Goal: Task Accomplishment & Management: Complete application form

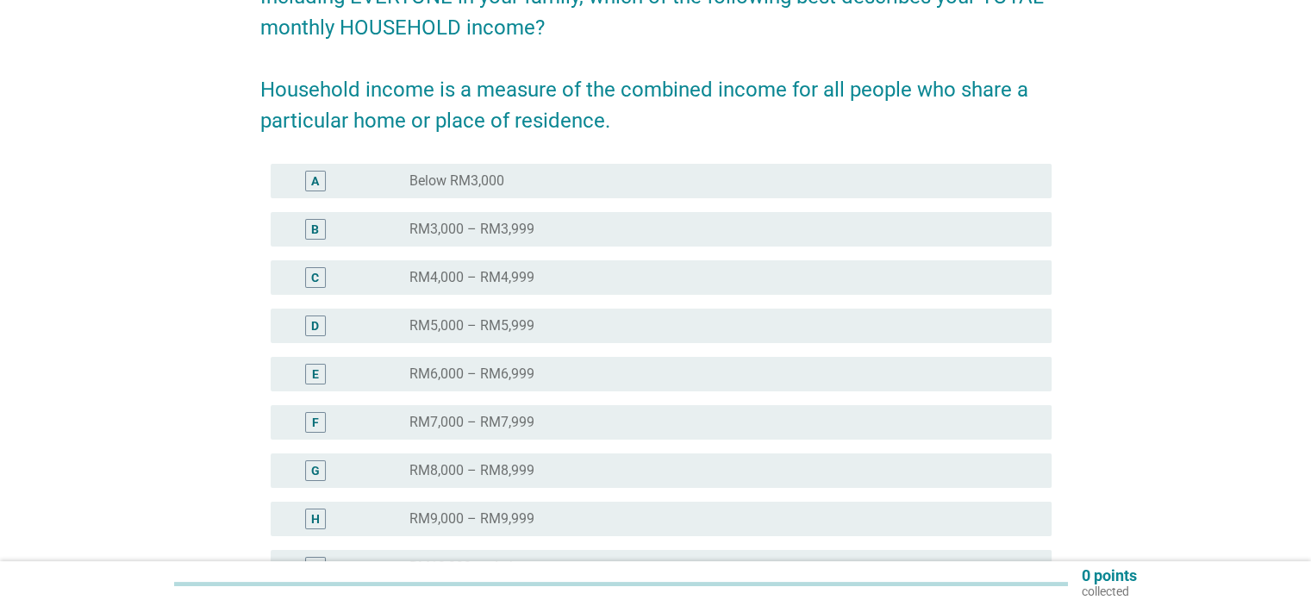
scroll to position [345, 0]
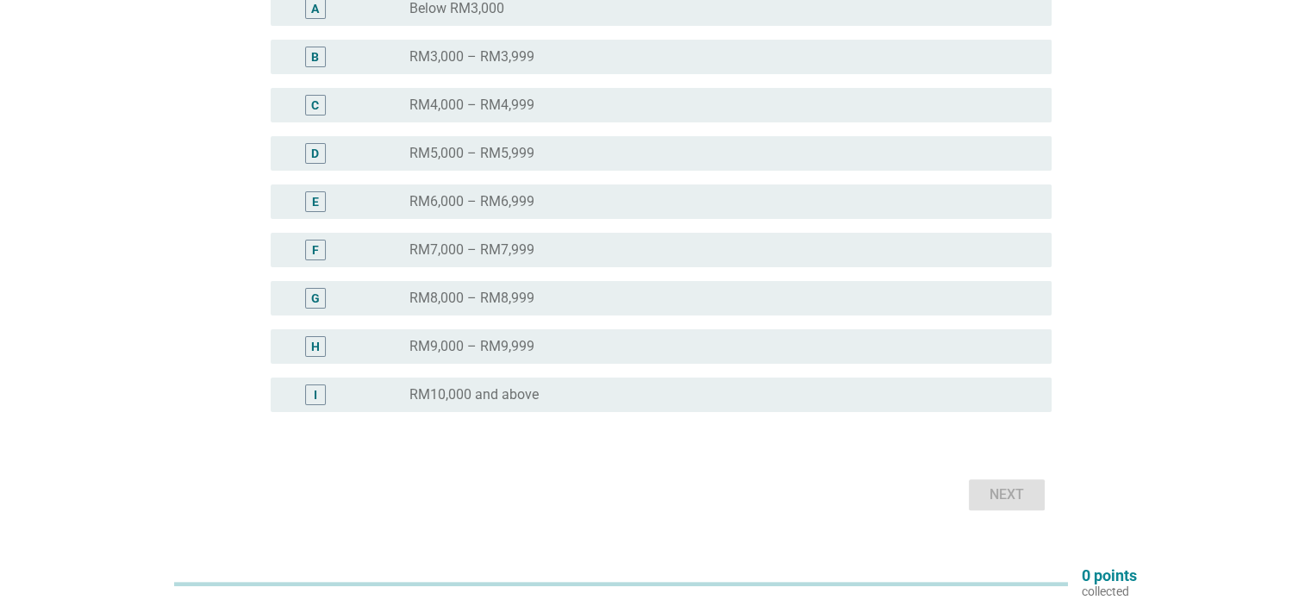
click at [322, 396] on div "I" at bounding box center [315, 394] width 21 height 21
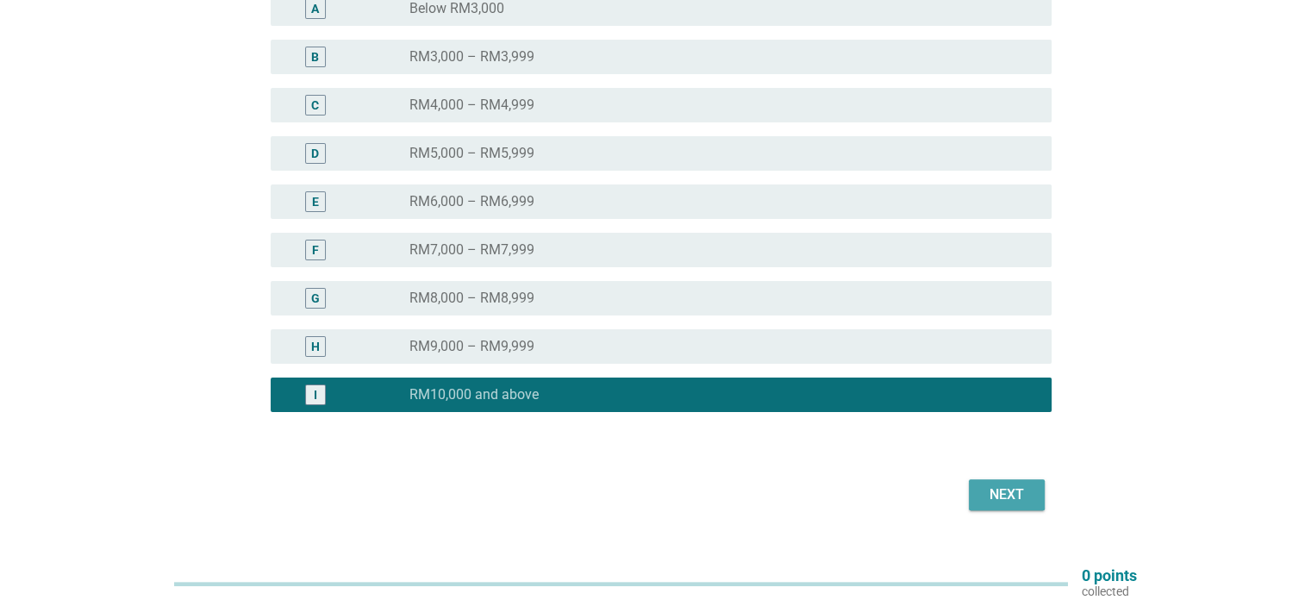
click at [1017, 500] on div "Next" at bounding box center [1006, 494] width 48 height 21
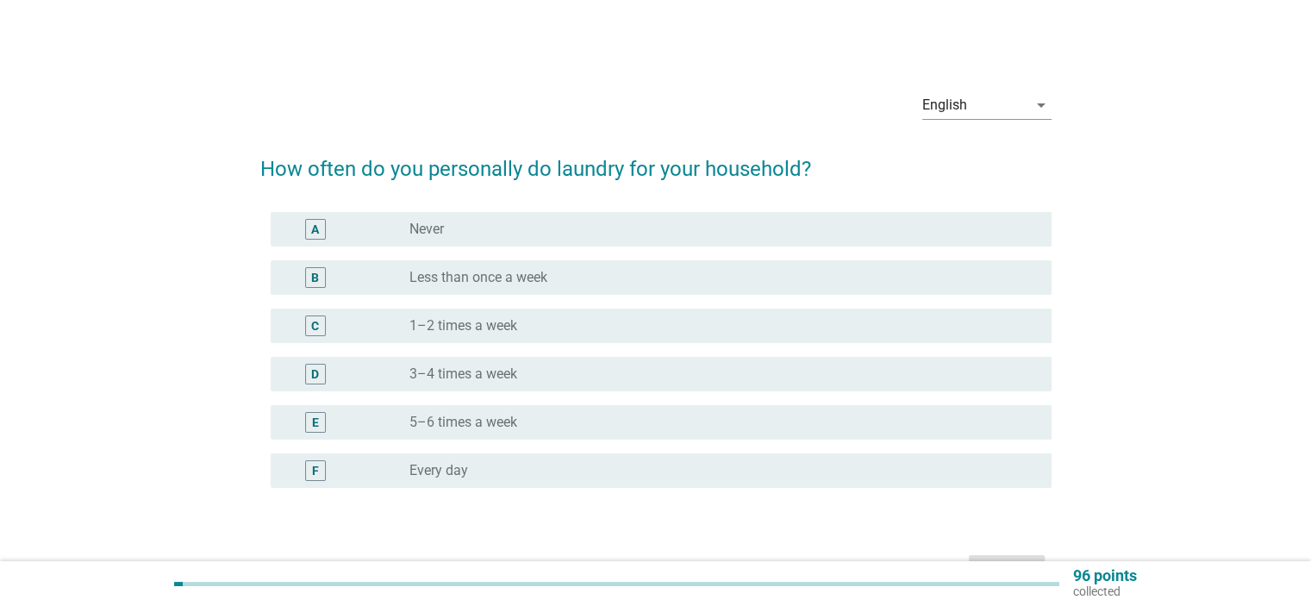
click at [493, 373] on label "3–4 times a week" at bounding box center [463, 373] width 108 height 17
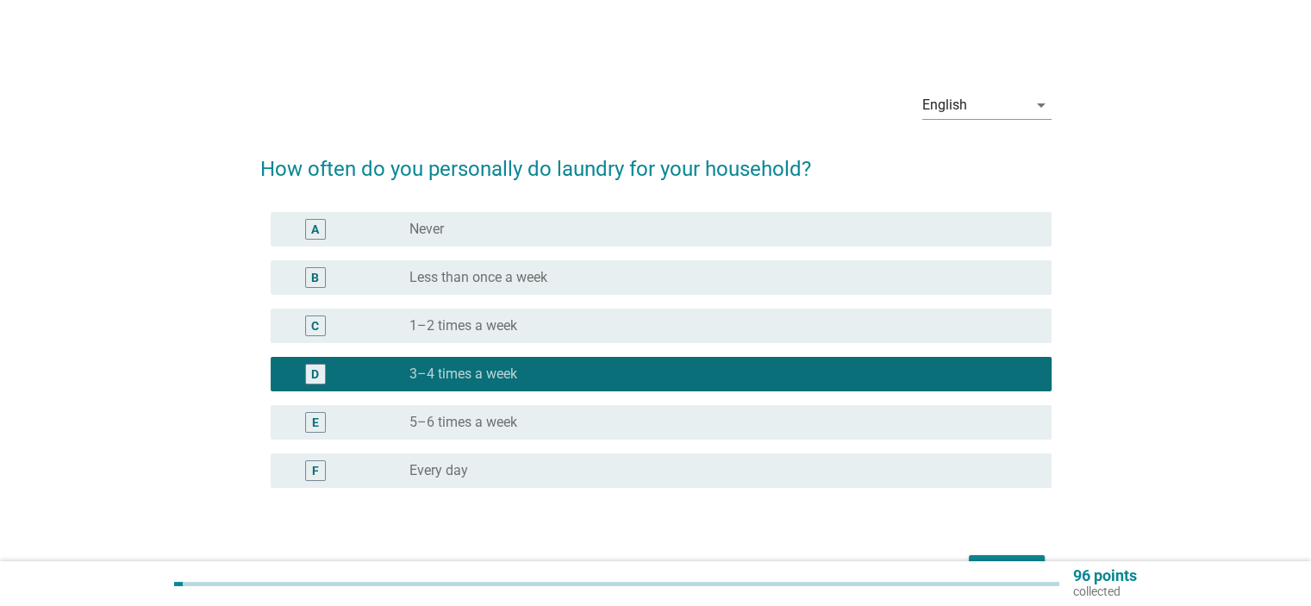
scroll to position [86, 0]
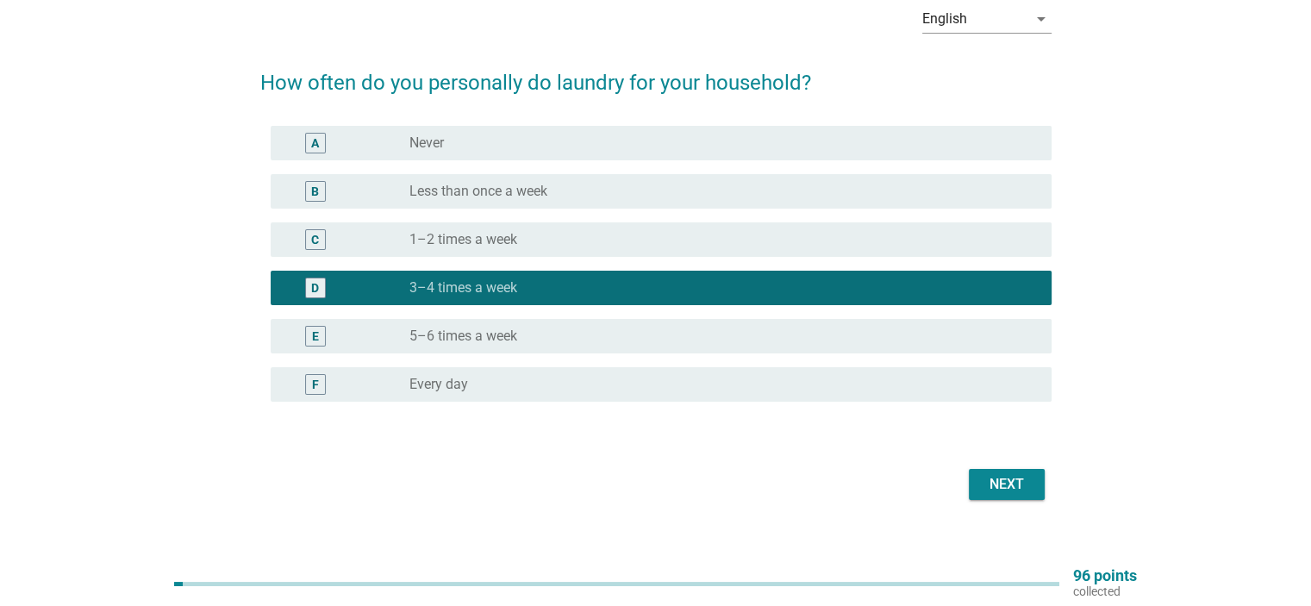
click at [1009, 489] on div "Next" at bounding box center [1006, 484] width 48 height 21
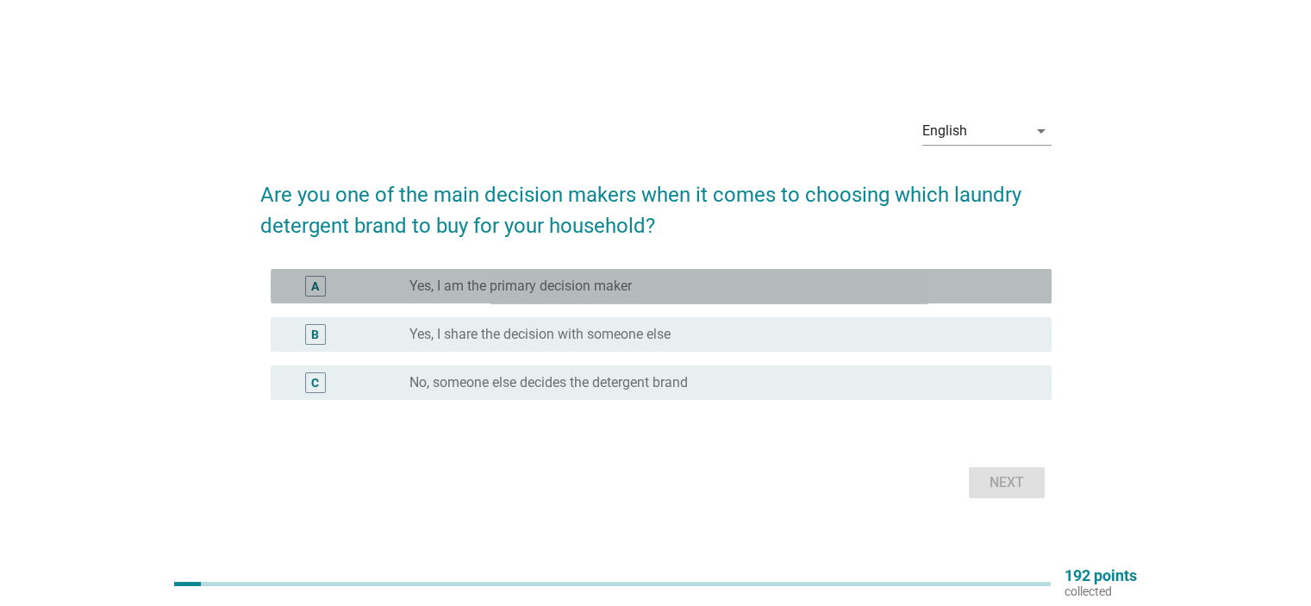
click at [613, 287] on label "Yes, I am the primary decision maker" at bounding box center [520, 286] width 222 height 17
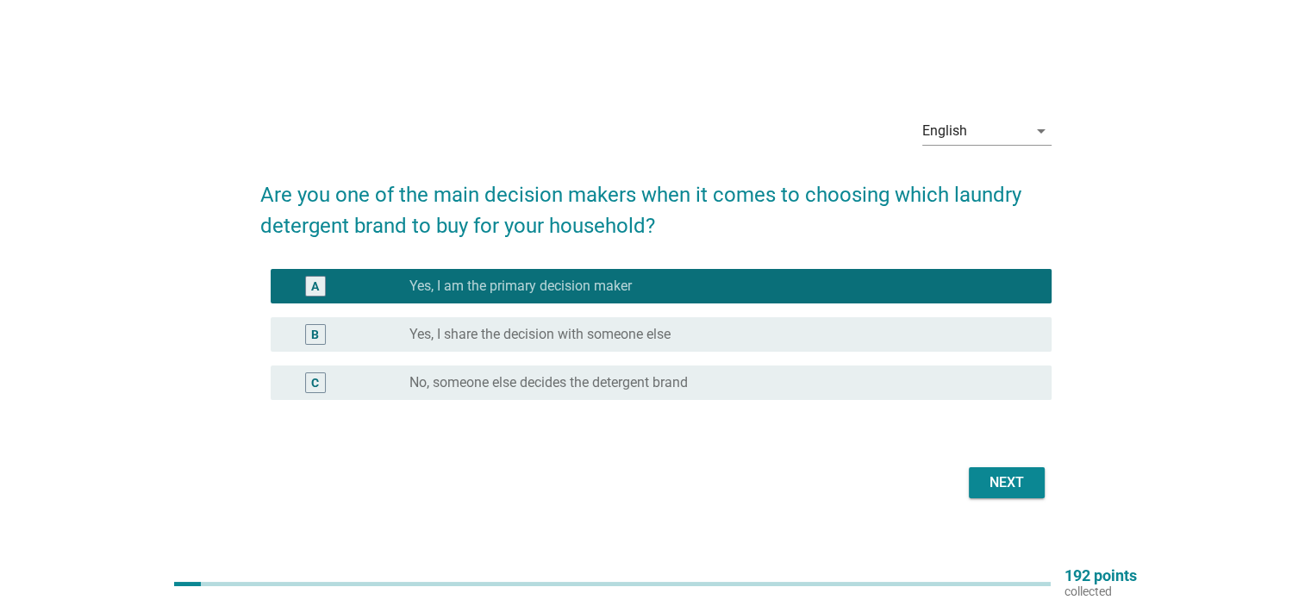
click at [1007, 487] on div "Next" at bounding box center [1006, 482] width 48 height 21
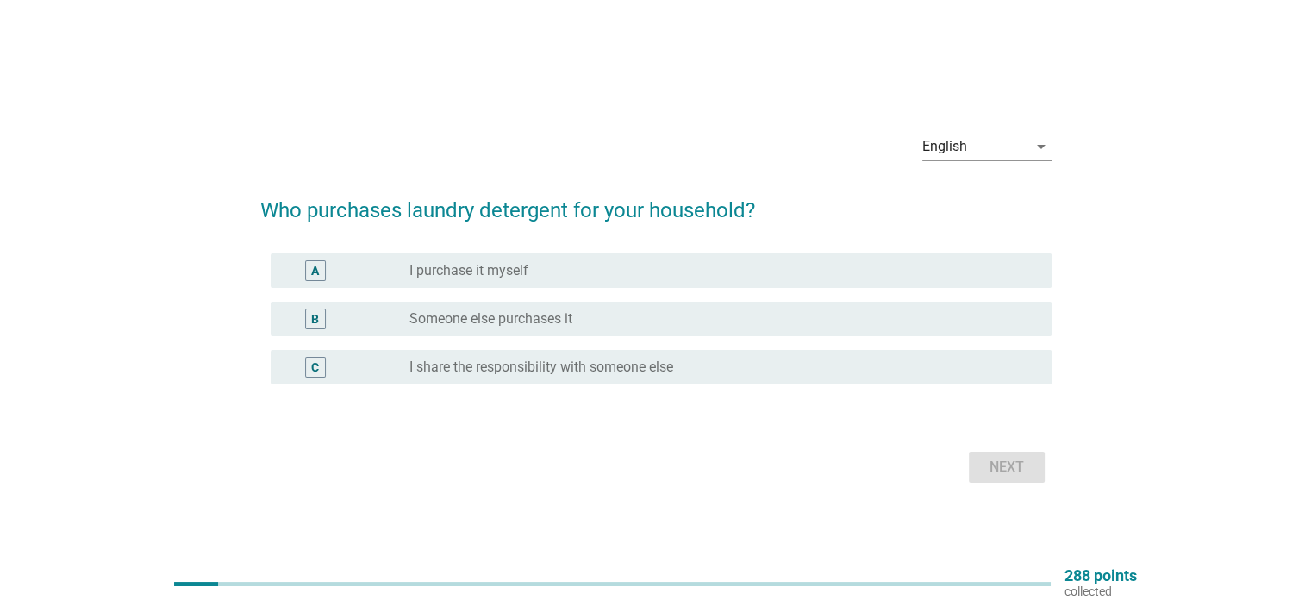
click at [520, 271] on label "I purchase it myself" at bounding box center [468, 270] width 119 height 17
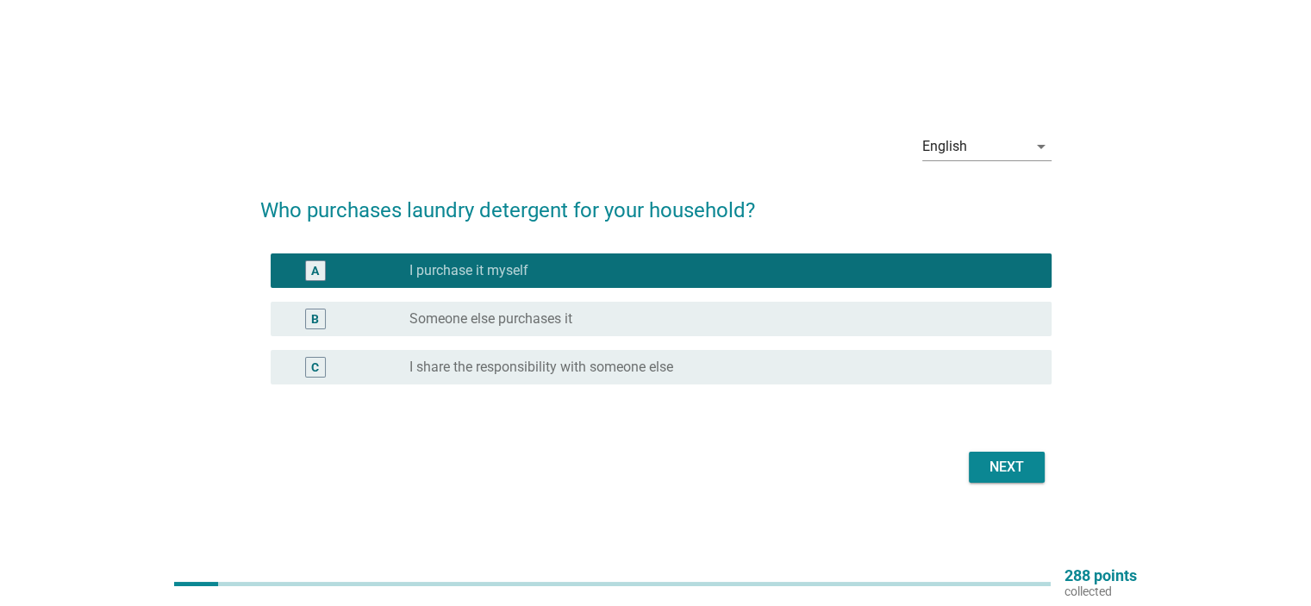
click at [995, 468] on div "Next" at bounding box center [1006, 467] width 48 height 21
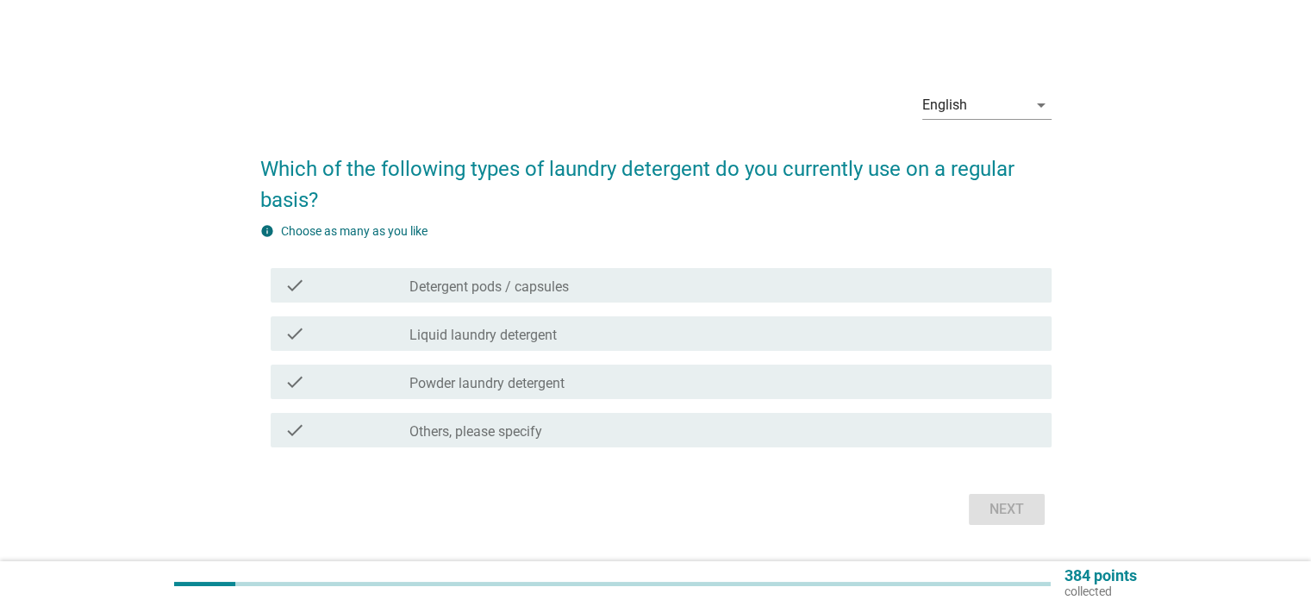
click at [502, 286] on label "Detergent pods / capsules" at bounding box center [488, 286] width 159 height 17
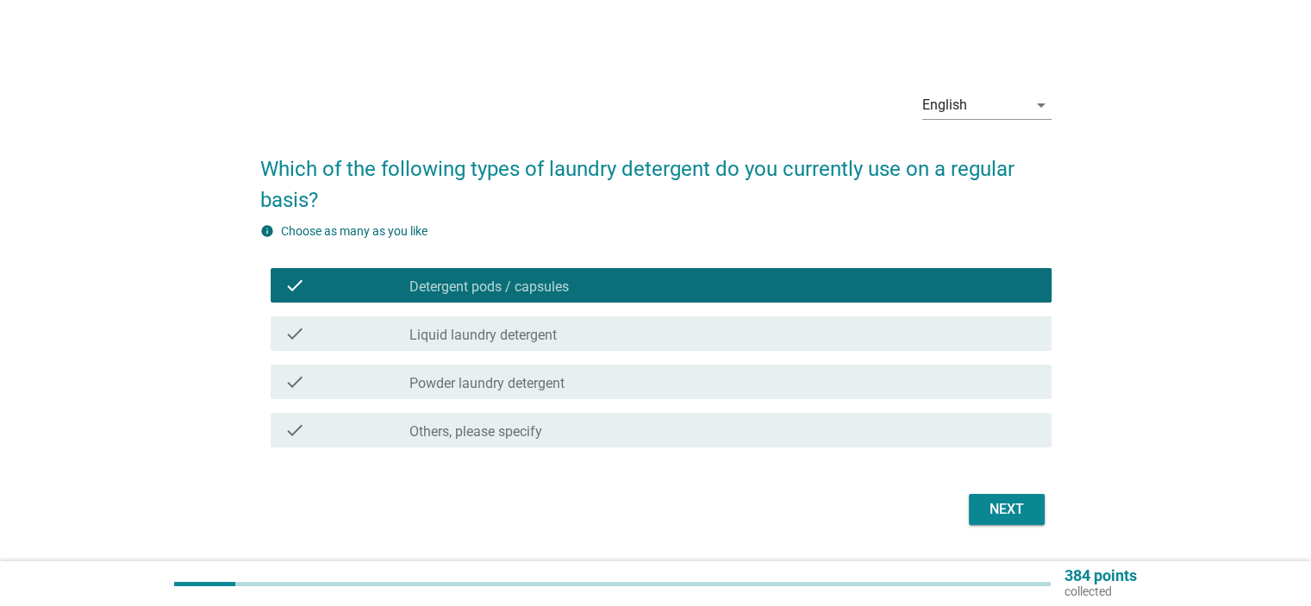
click at [525, 331] on label "Liquid laundry detergent" at bounding box center [482, 335] width 147 height 17
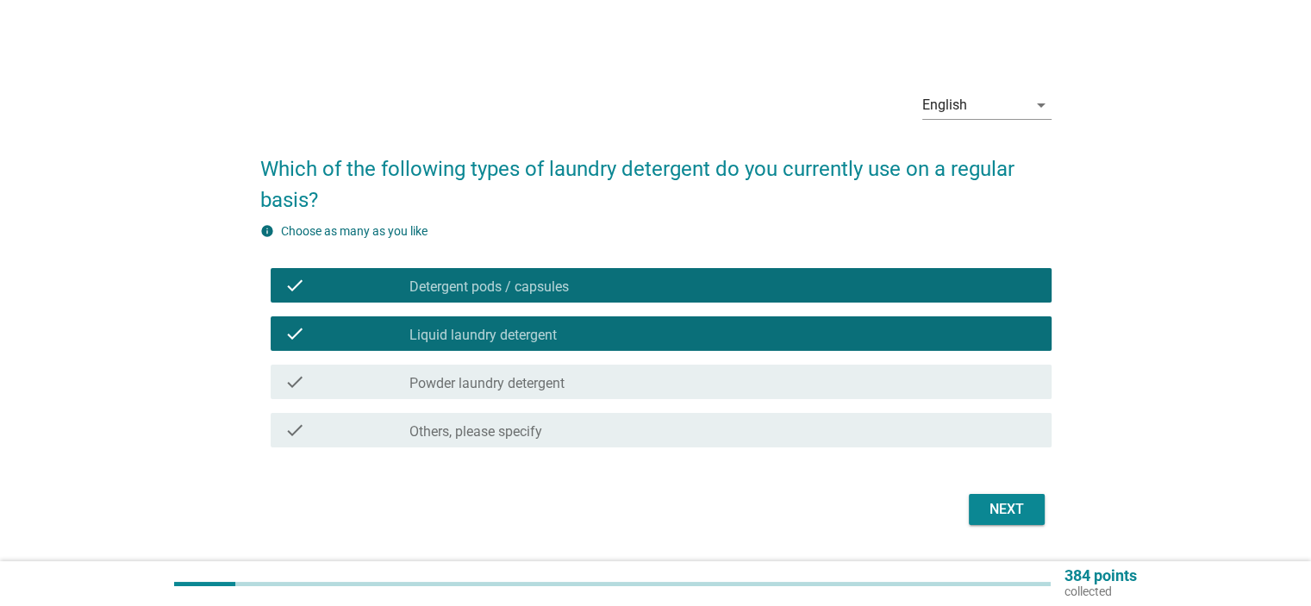
click at [543, 378] on label "Powder laundry detergent" at bounding box center [486, 383] width 155 height 17
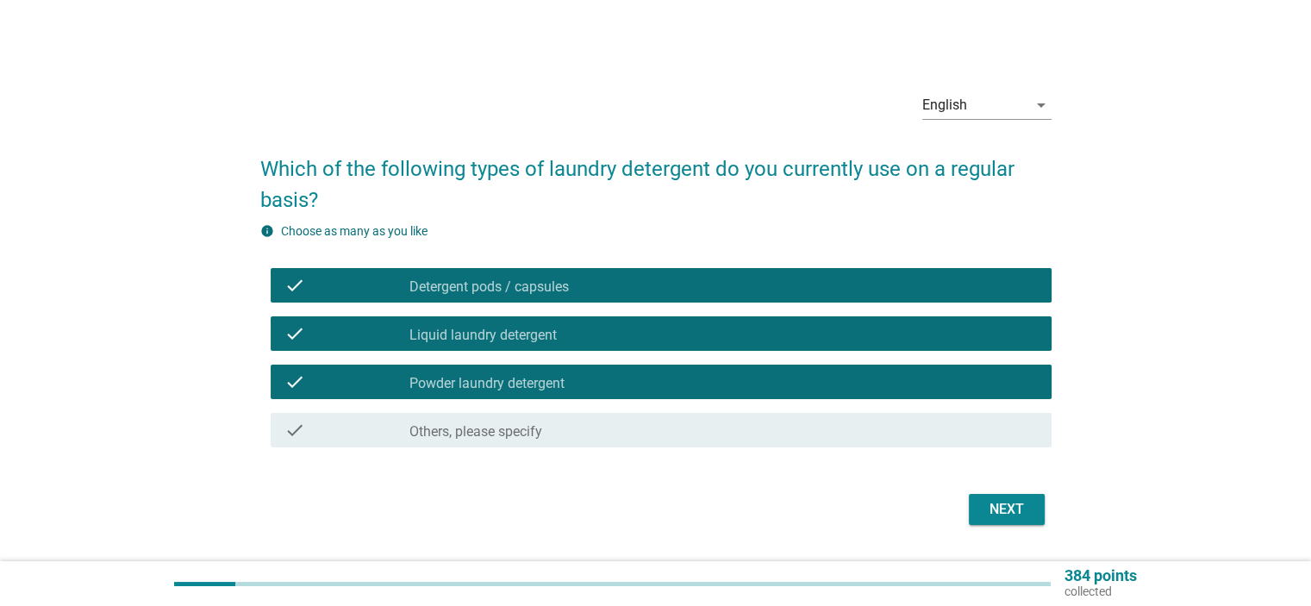
click at [555, 283] on label "Detergent pods / capsules" at bounding box center [488, 286] width 159 height 17
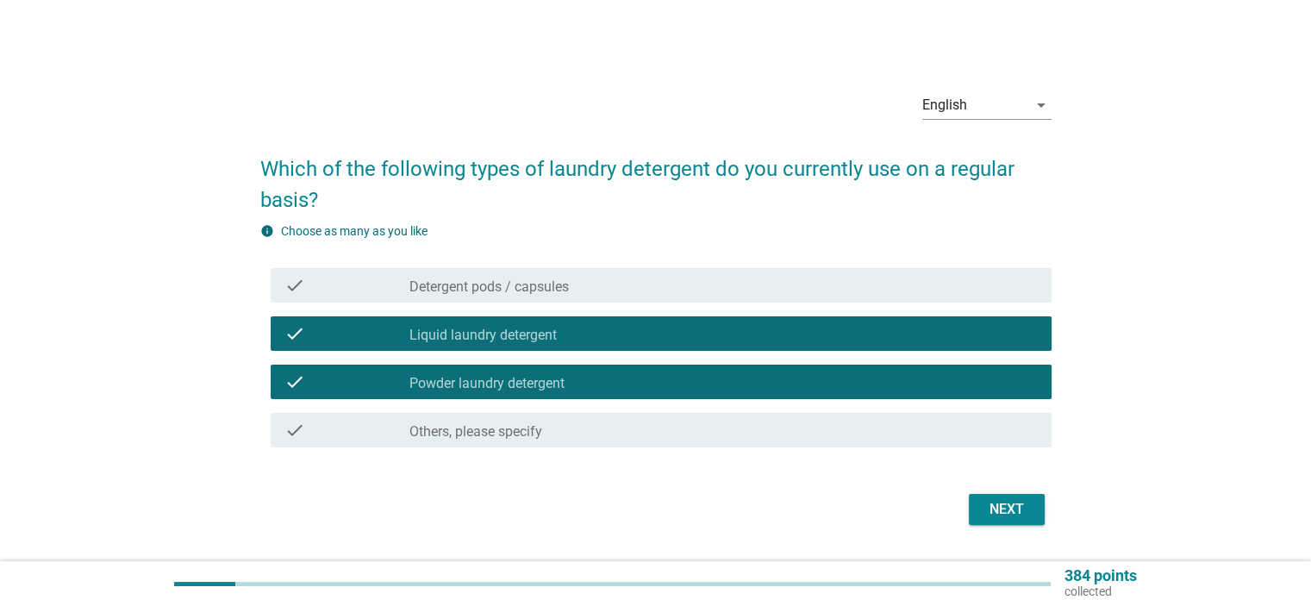
click at [996, 504] on div "Next" at bounding box center [1006, 509] width 48 height 21
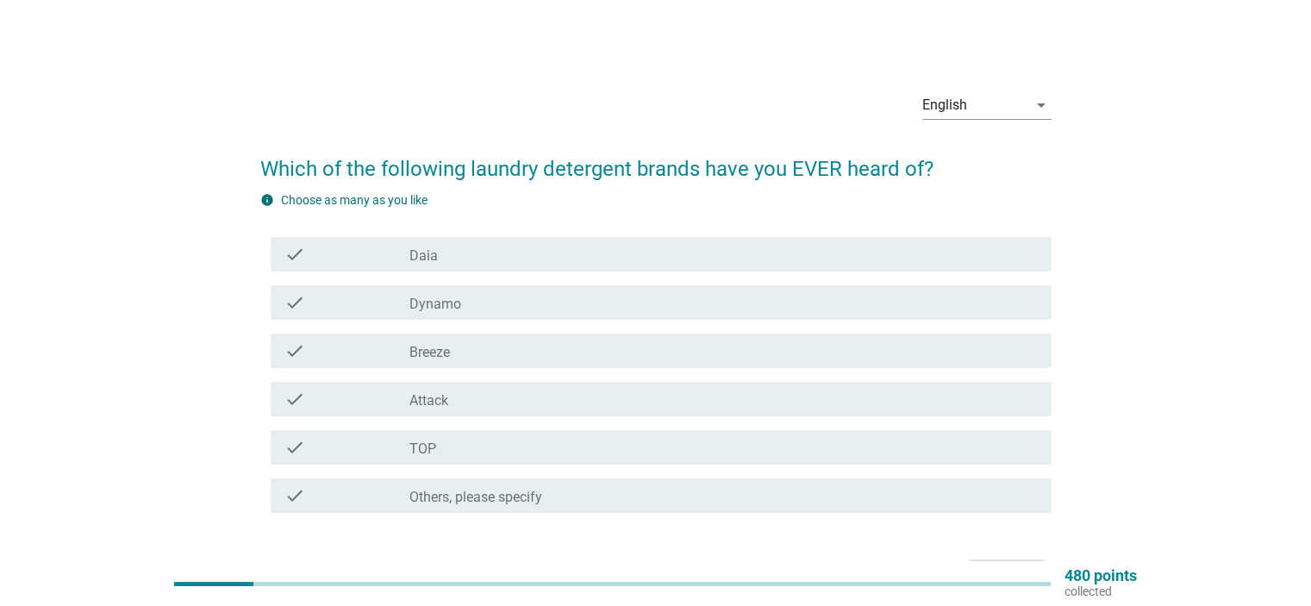
click at [481, 305] on div "check_box_outline_blank Dynamo" at bounding box center [722, 302] width 627 height 21
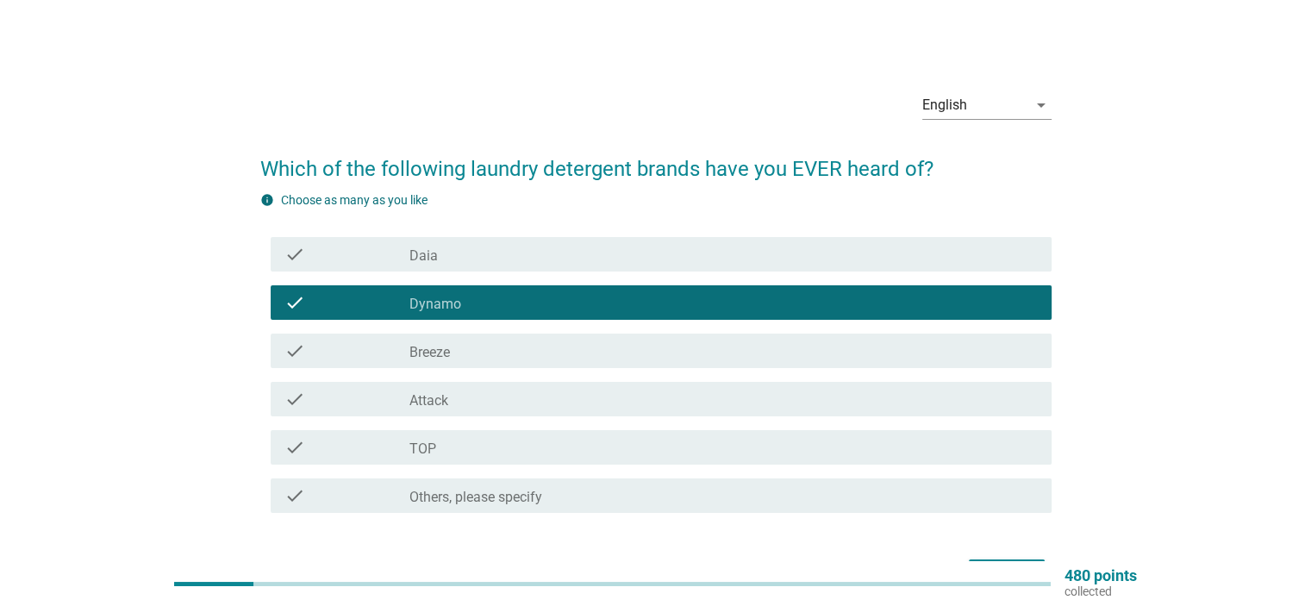
click at [466, 347] on div "check_box_outline_blank Breeze" at bounding box center [722, 350] width 627 height 21
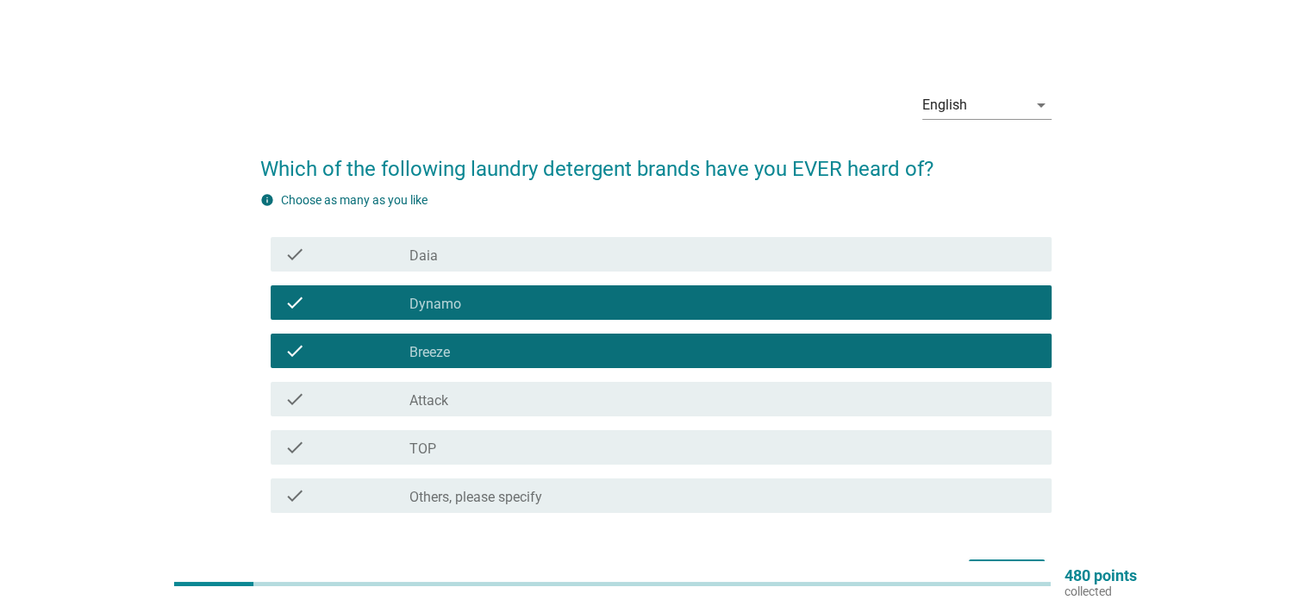
drag, startPoint x: 493, startPoint y: 399, endPoint x: 506, endPoint y: 459, distance: 61.7
click at [493, 397] on div "check_box_outline_blank Attack" at bounding box center [722, 399] width 627 height 21
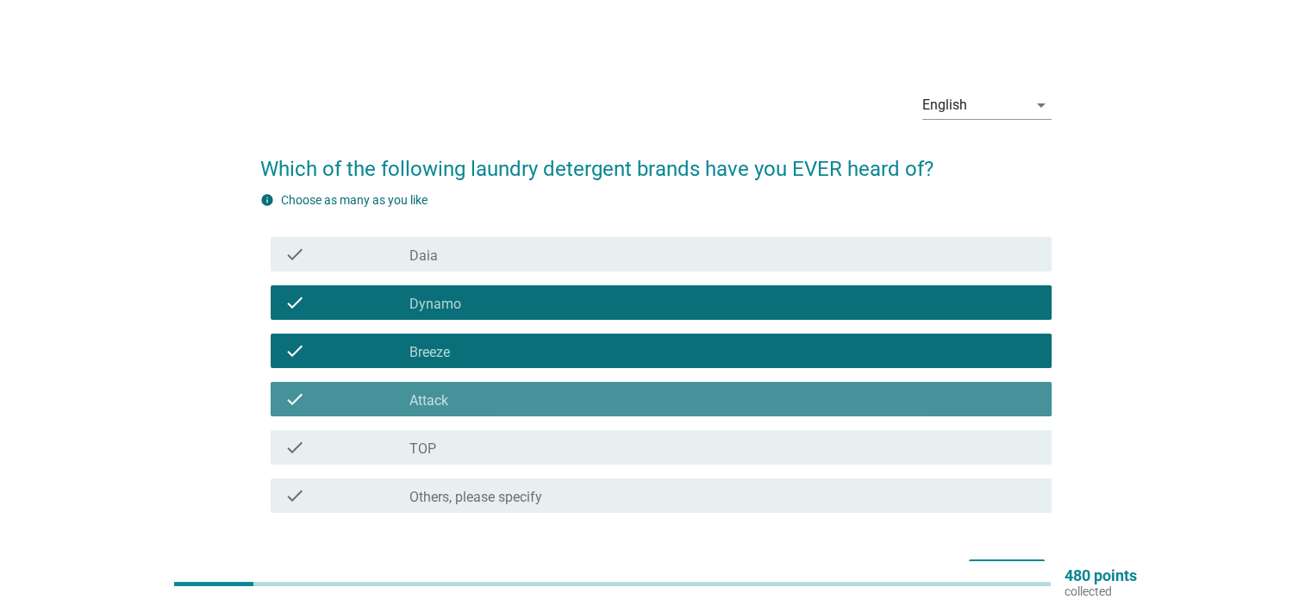
click at [502, 455] on div "check_box_outline_blank TOP" at bounding box center [722, 447] width 627 height 21
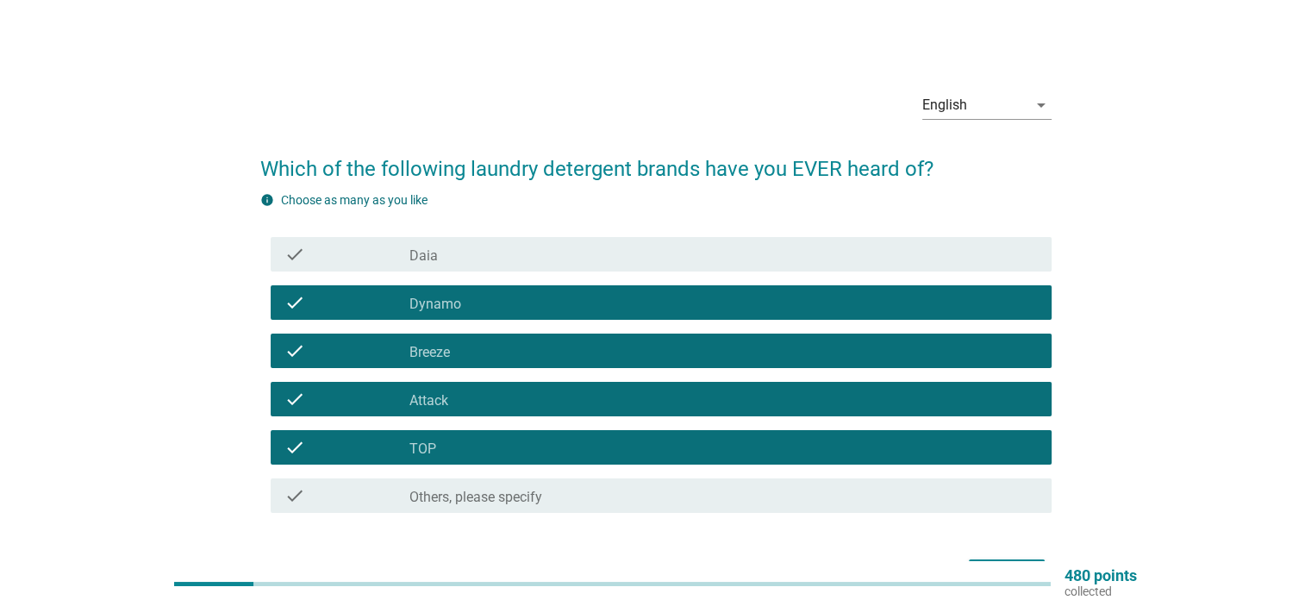
scroll to position [86, 0]
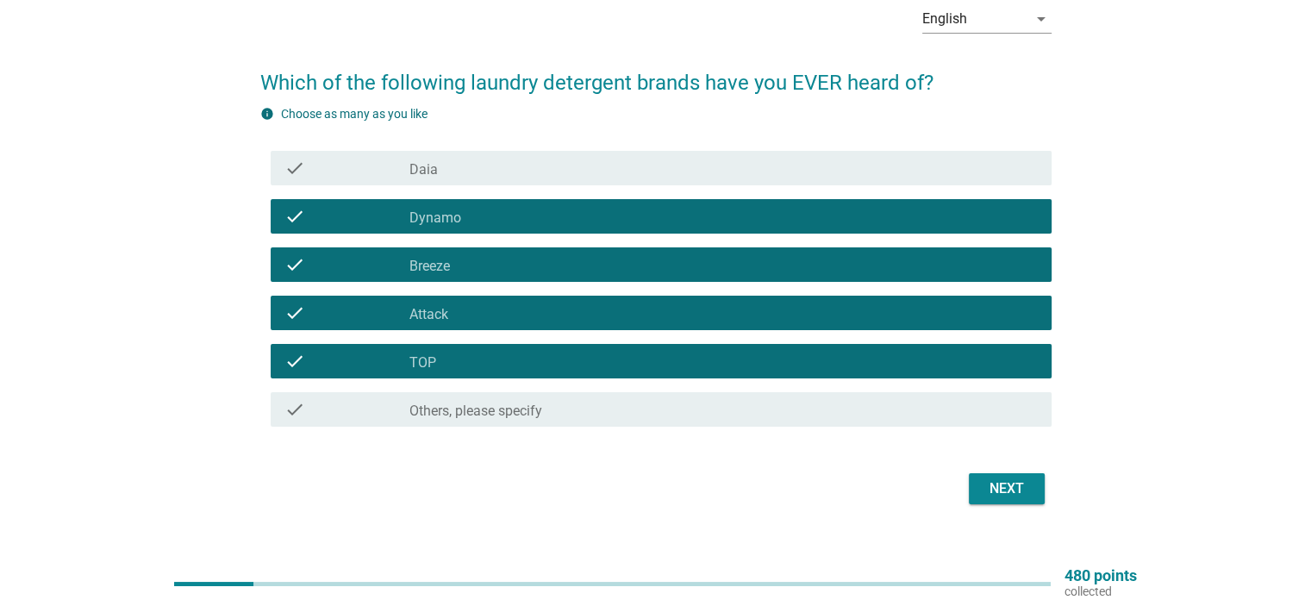
click at [1008, 502] on button "Next" at bounding box center [1007, 488] width 76 height 31
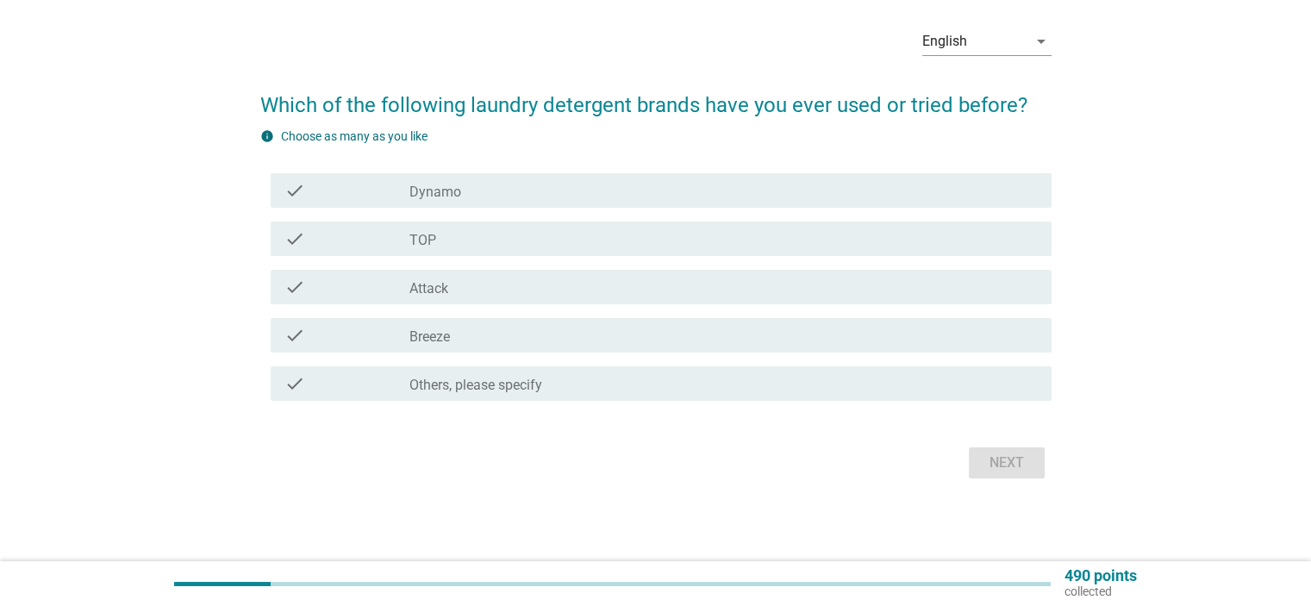
scroll to position [0, 0]
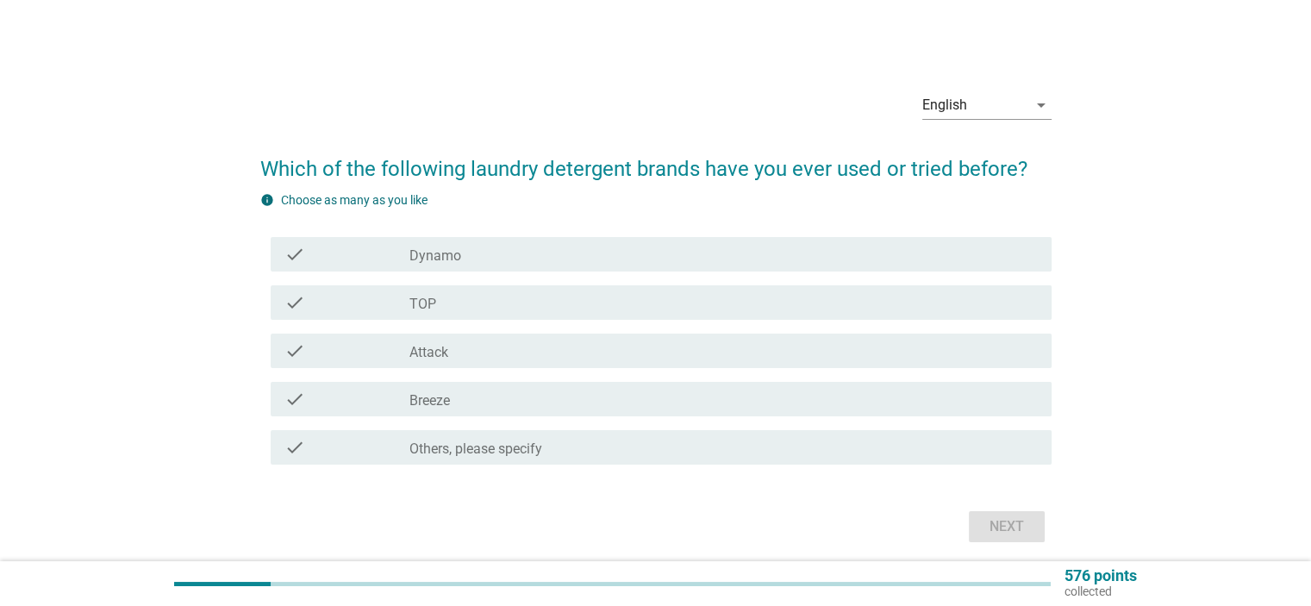
click at [383, 246] on div "check" at bounding box center [347, 254] width 126 height 21
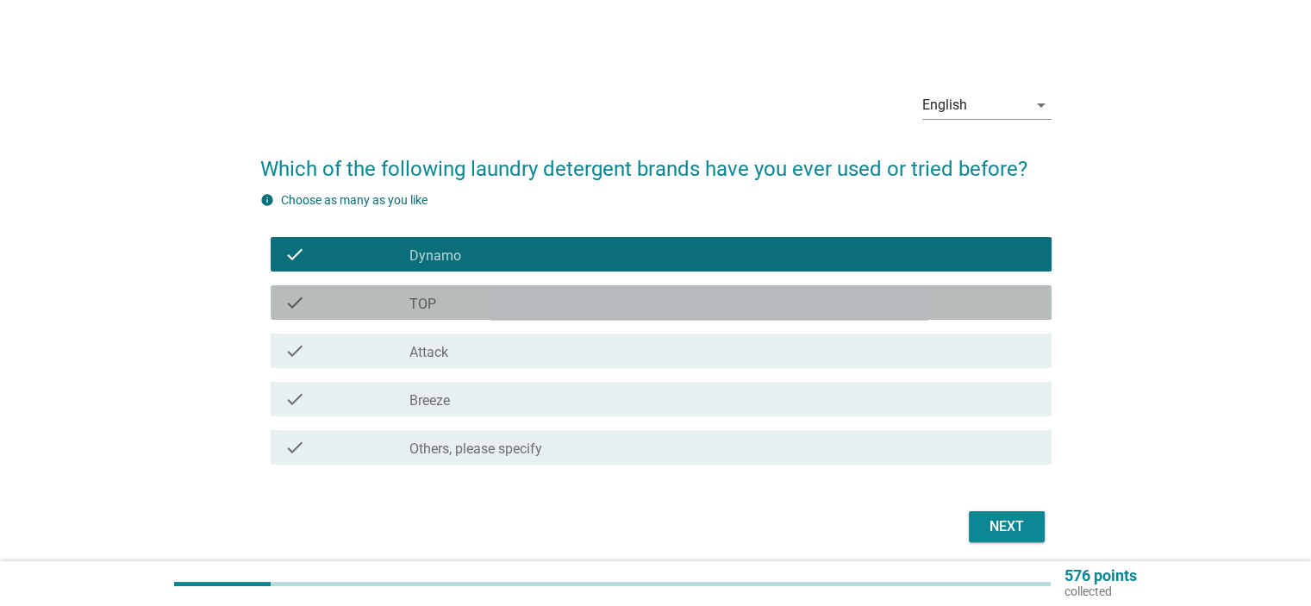
click at [469, 309] on div "check_box_outline_blank TOP" at bounding box center [722, 302] width 627 height 21
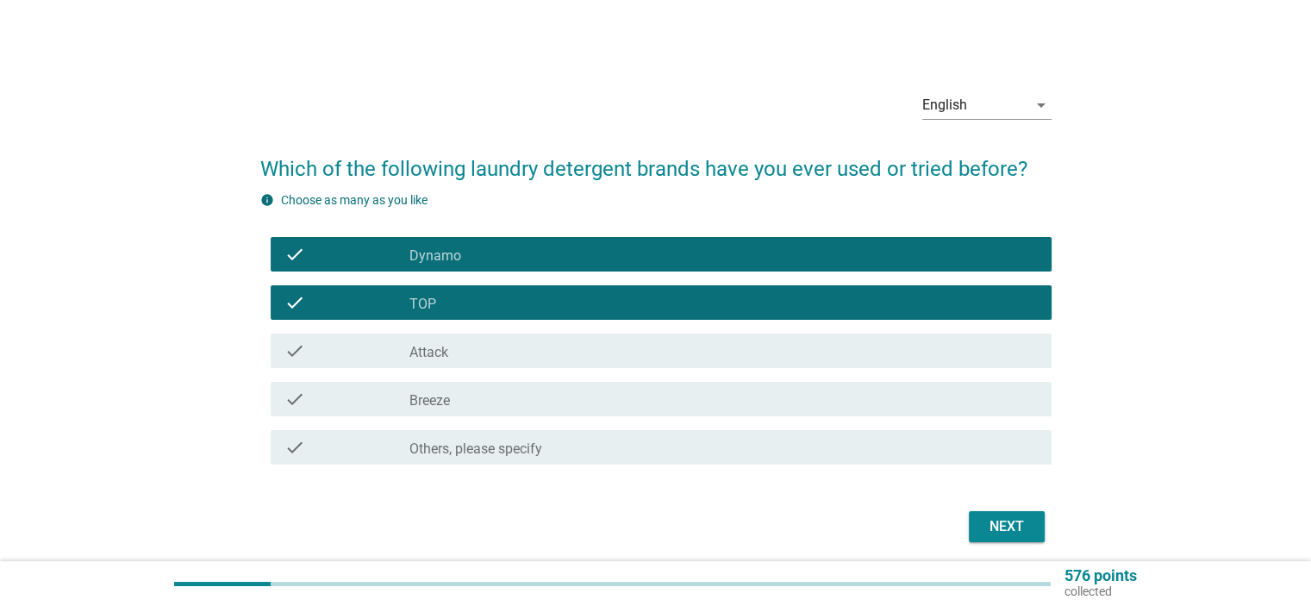
click at [465, 347] on div "check_box_outline_blank Attack" at bounding box center [722, 350] width 627 height 21
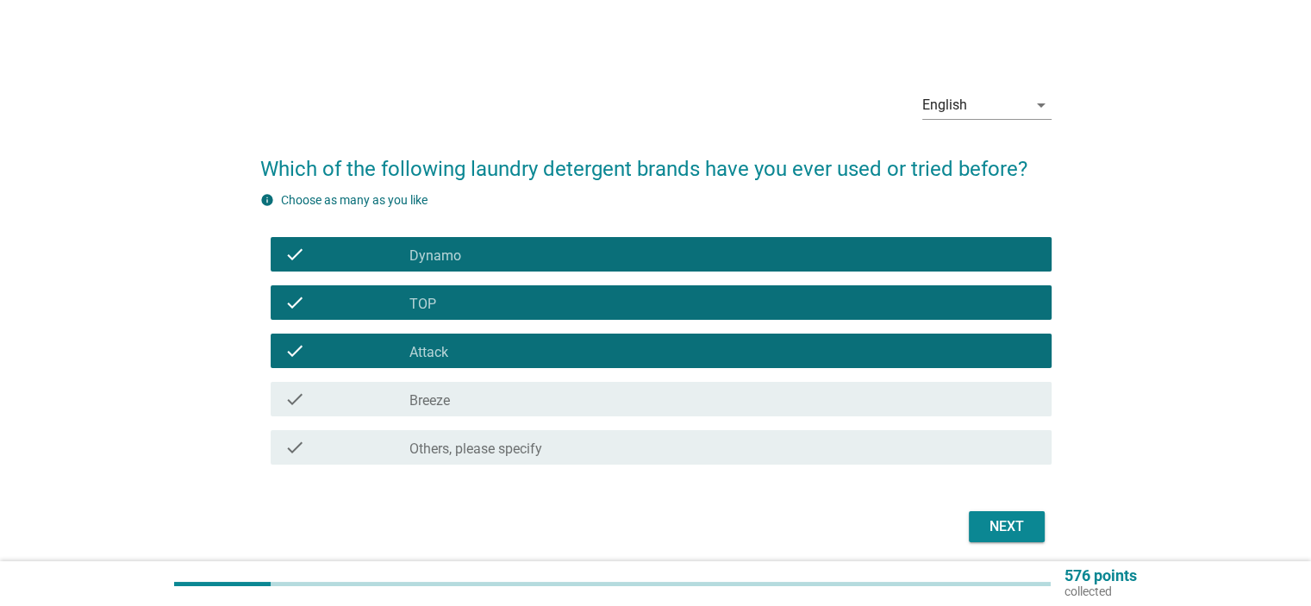
click at [493, 408] on div "check_box_outline_blank Breeze" at bounding box center [722, 399] width 627 height 21
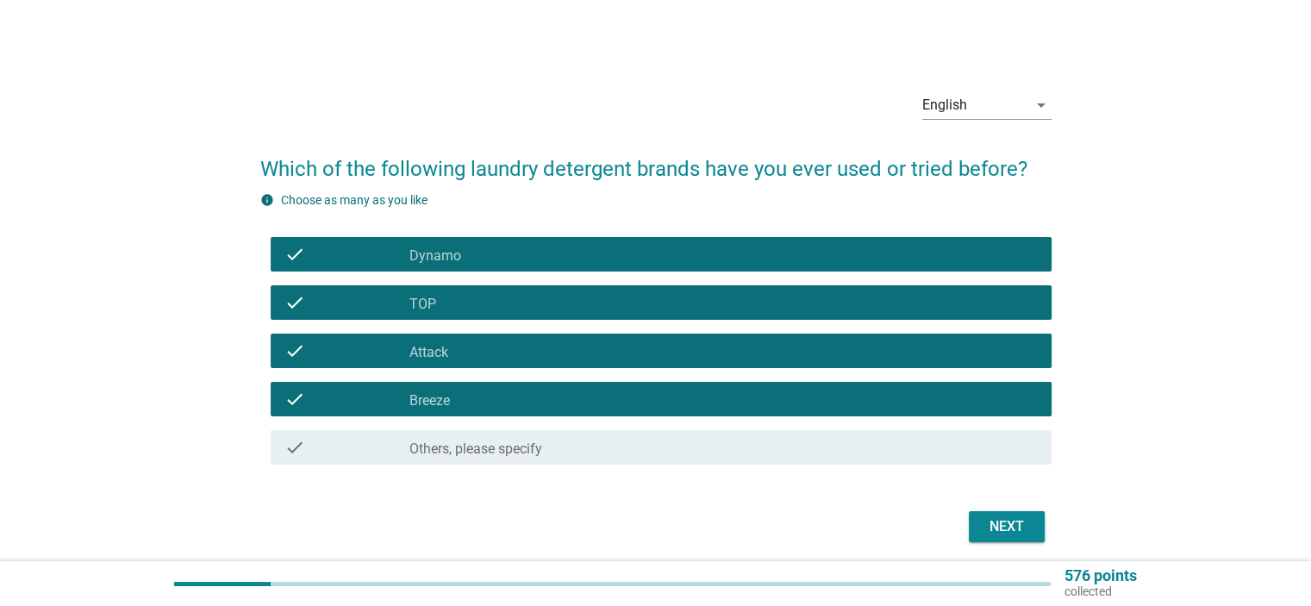
click at [988, 535] on div "Next" at bounding box center [1006, 526] width 48 height 21
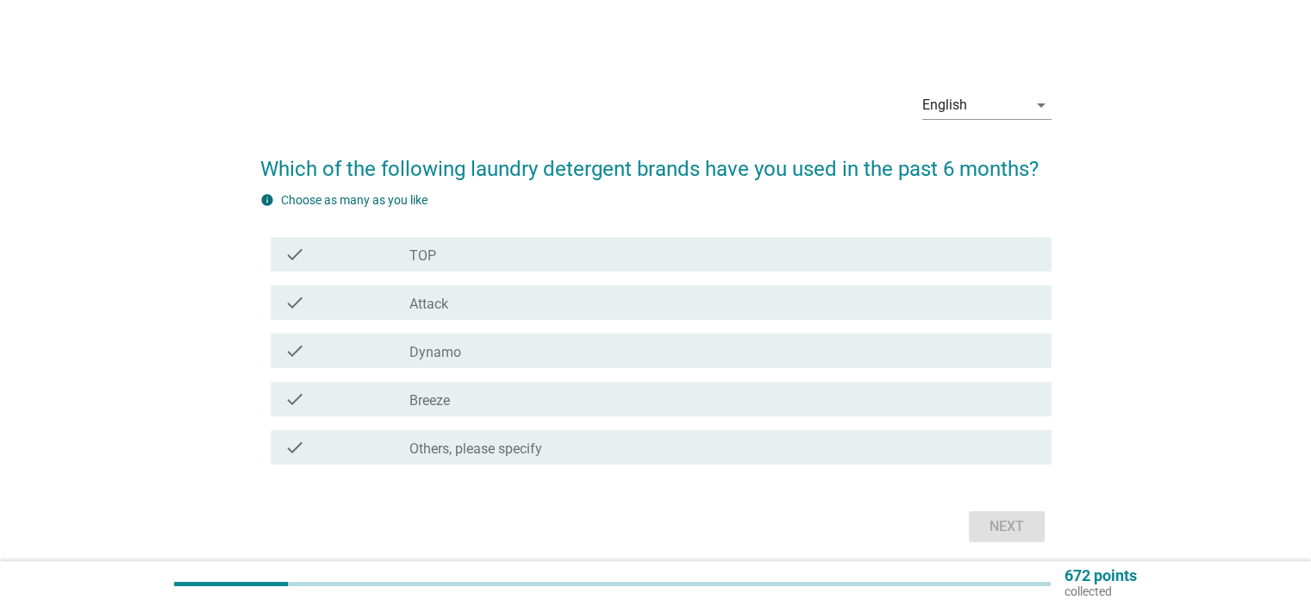
click at [440, 251] on div "check_box TOP" at bounding box center [722, 254] width 627 height 21
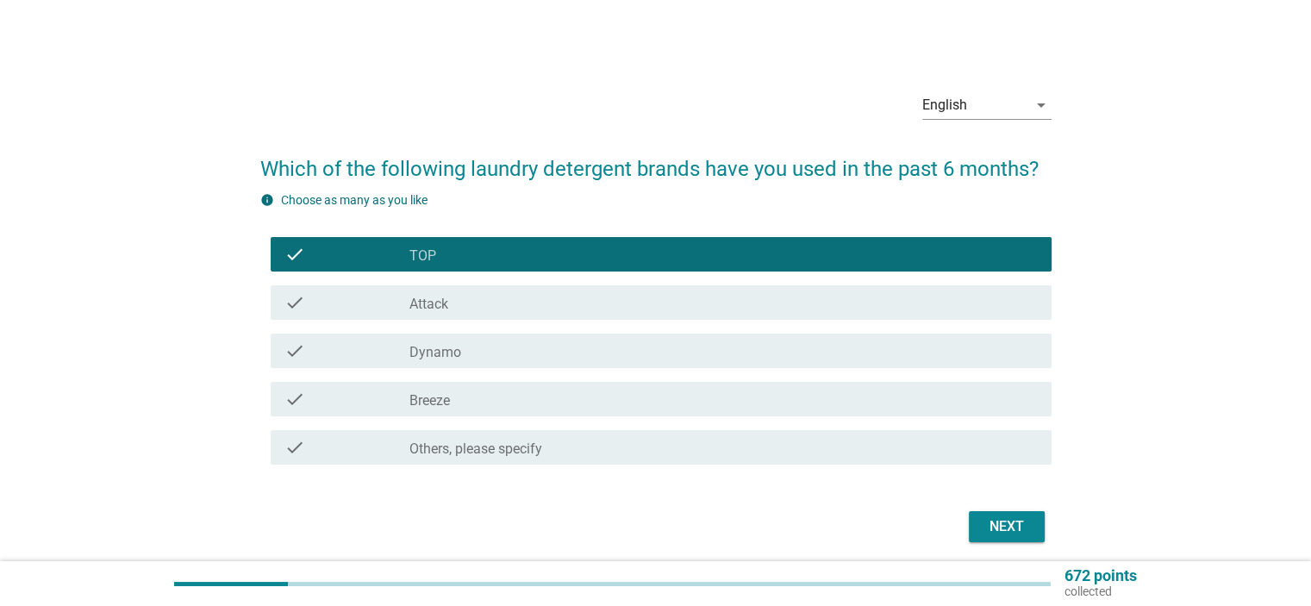
click at [451, 298] on div "check_box Attack" at bounding box center [722, 302] width 627 height 21
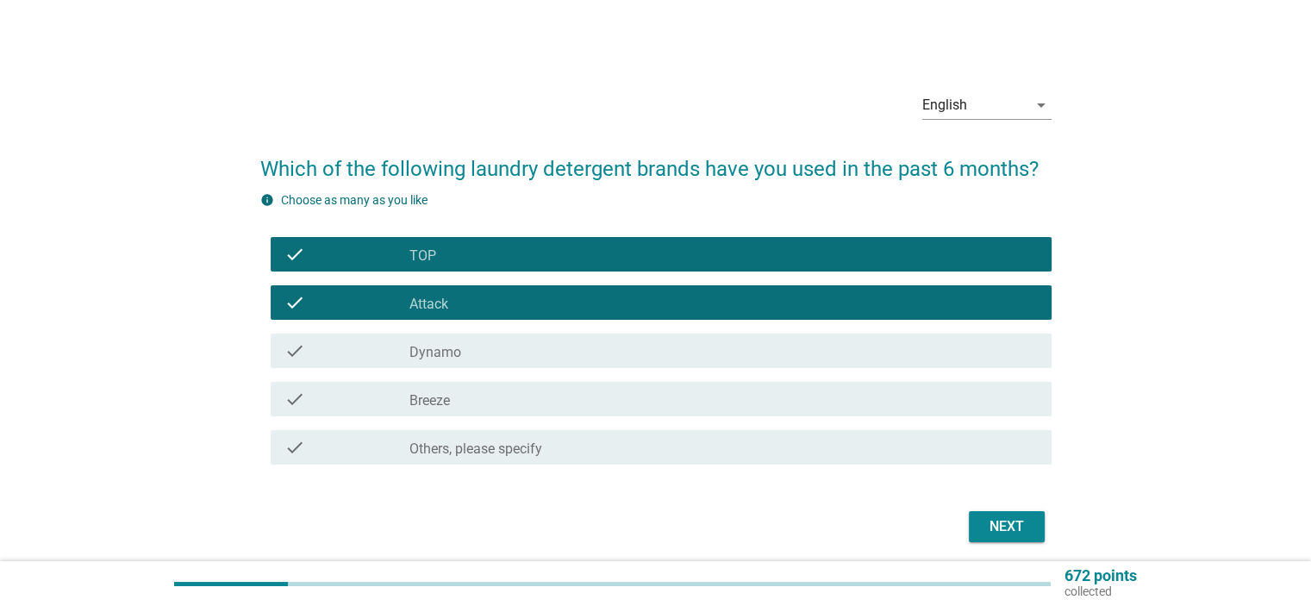
drag, startPoint x: 460, startPoint y: 361, endPoint x: 464, endPoint y: 382, distance: 21.0
click at [460, 360] on div "check check_box Dynamo" at bounding box center [661, 351] width 781 height 34
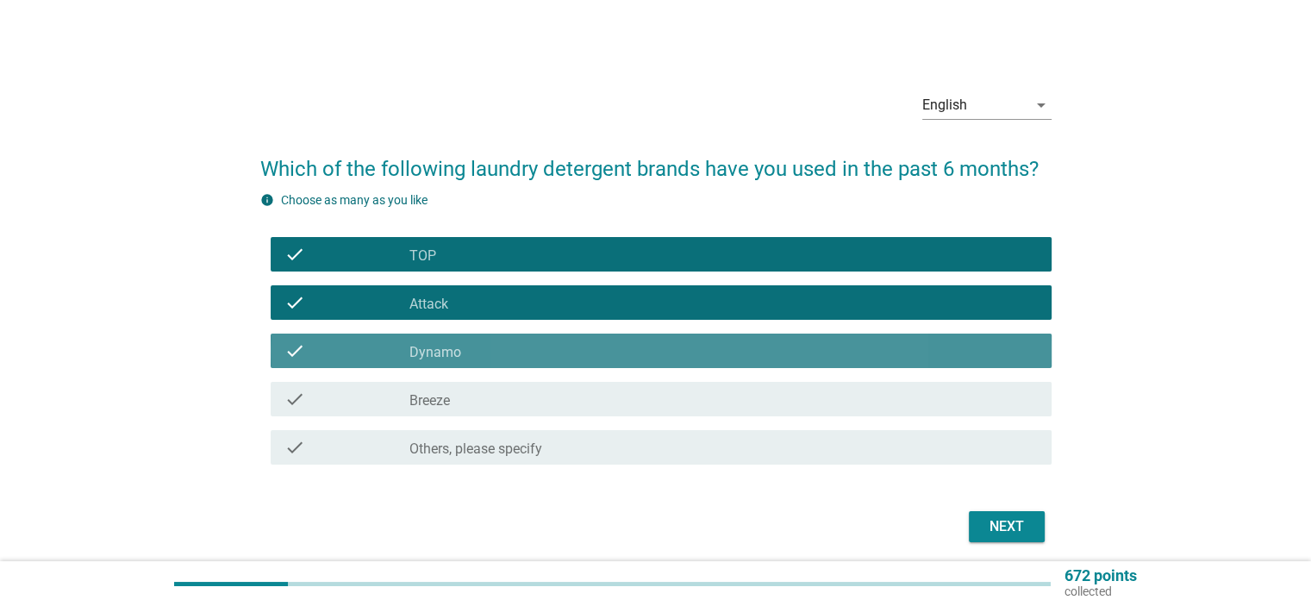
click at [462, 396] on div "check_box_outline_blank Breeze" at bounding box center [722, 399] width 627 height 21
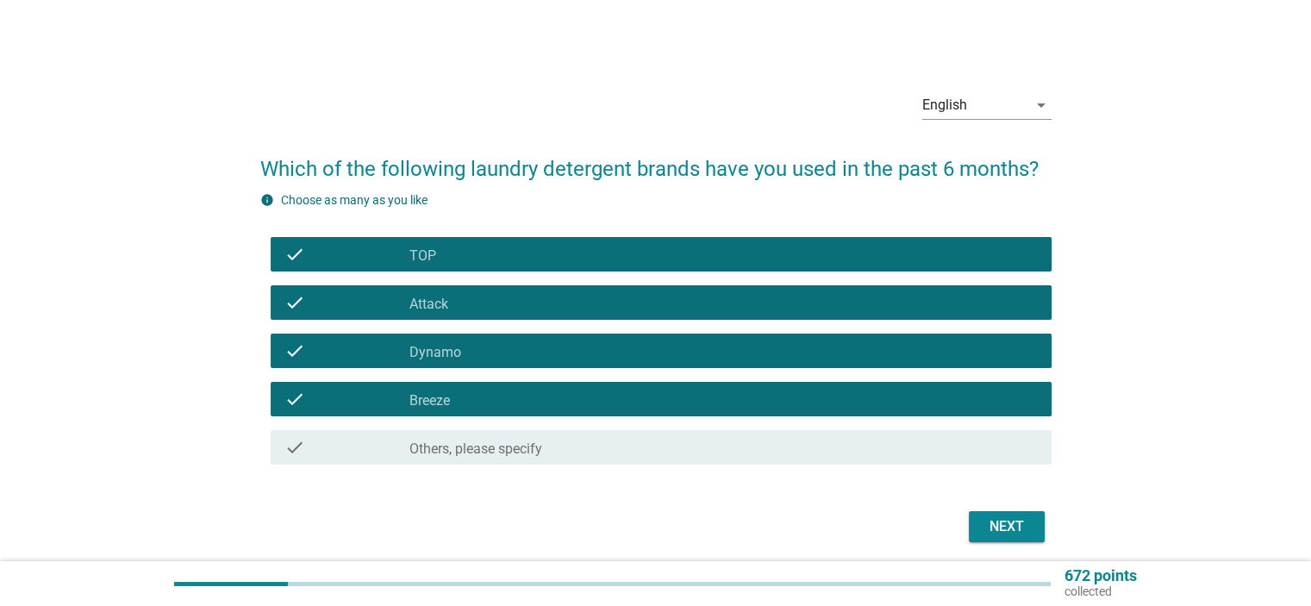
click at [1017, 532] on div "Next" at bounding box center [1006, 526] width 48 height 21
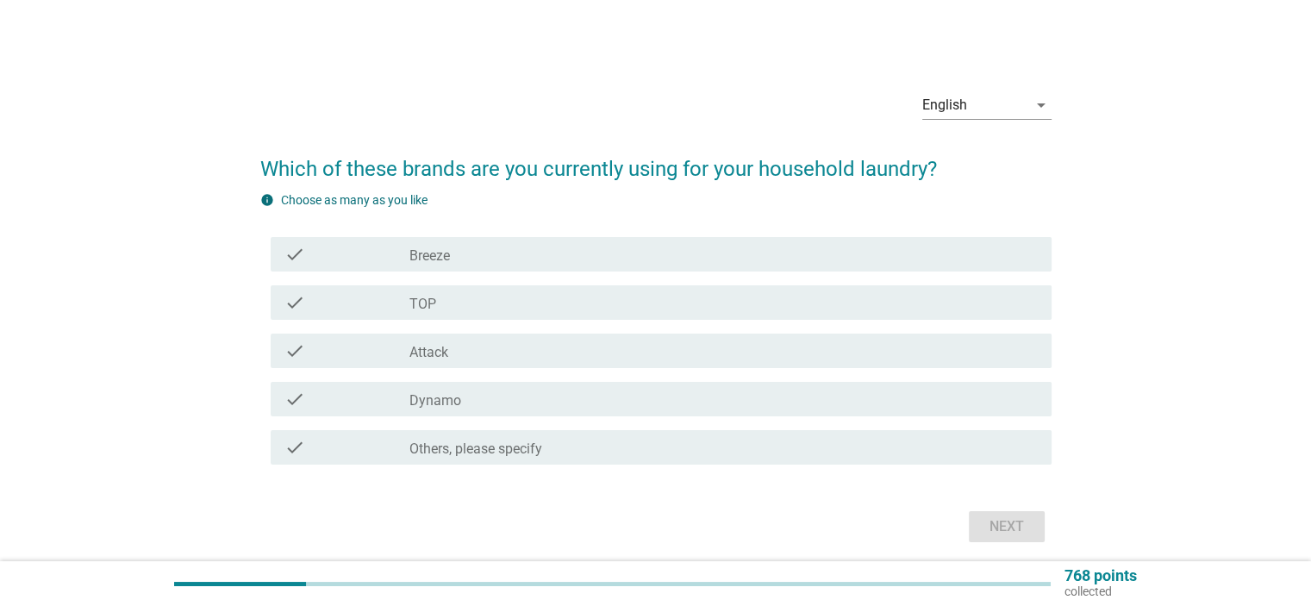
click at [524, 255] on div "check_box Breeze" at bounding box center [722, 254] width 627 height 21
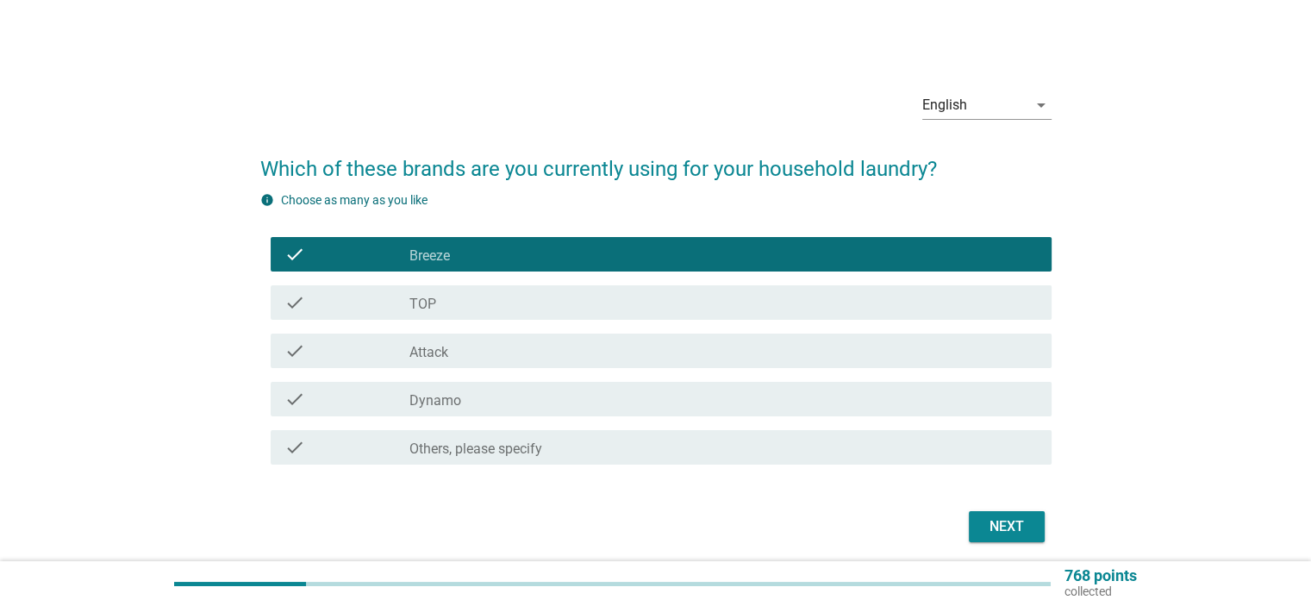
click at [516, 295] on div "check_box TOP" at bounding box center [722, 302] width 627 height 21
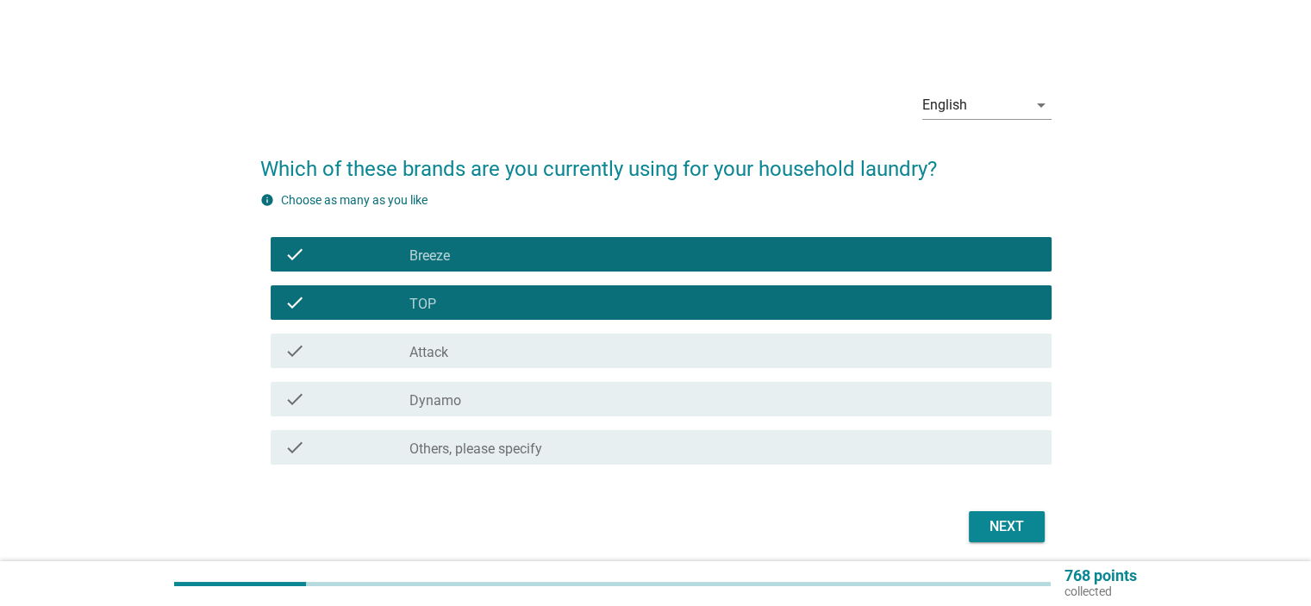
click at [564, 406] on div "check_box Dynamo" at bounding box center [722, 399] width 627 height 21
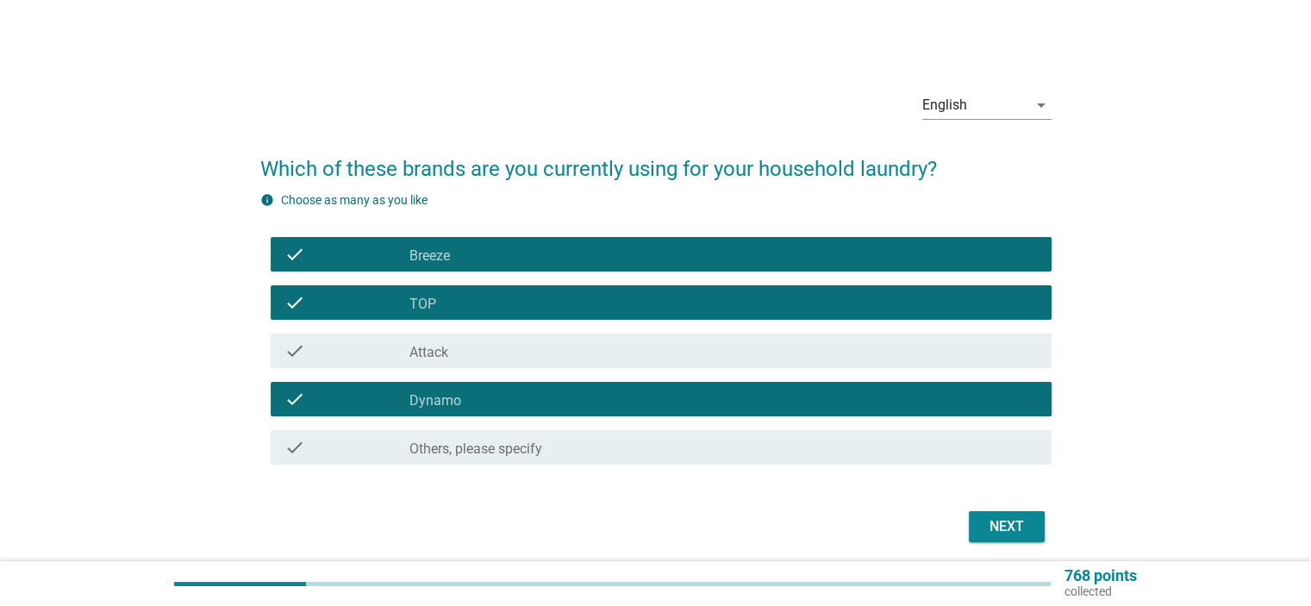
click at [570, 394] on div "check_box Dynamo" at bounding box center [722, 399] width 627 height 21
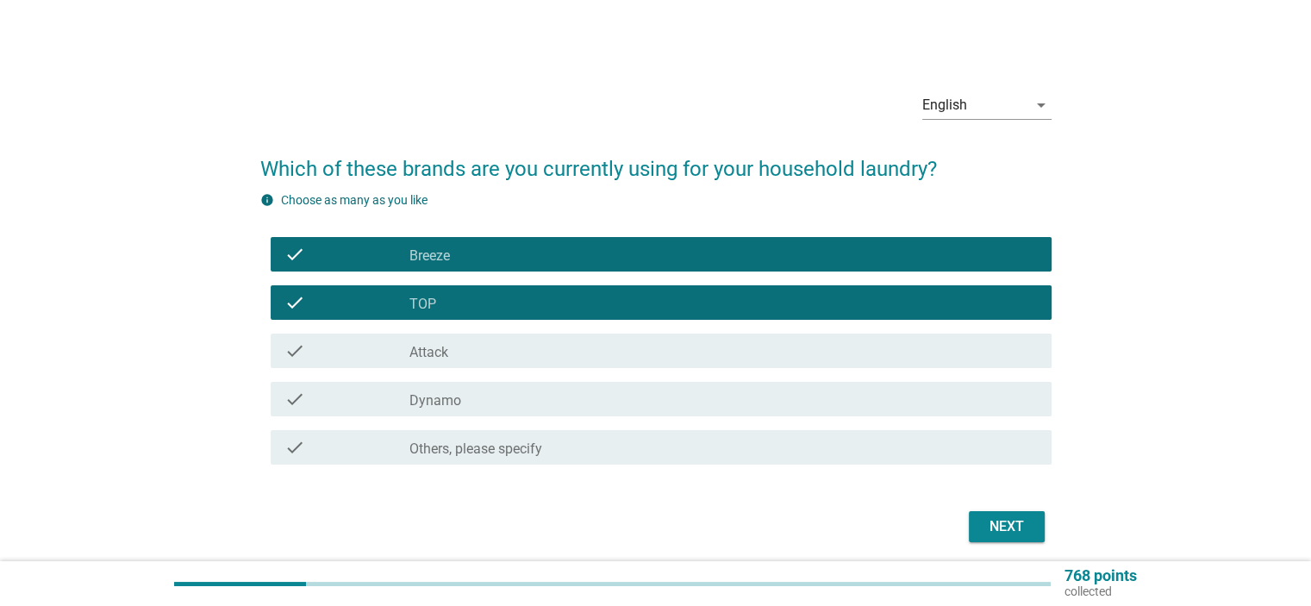
click at [576, 347] on div "check_box Attack" at bounding box center [722, 350] width 627 height 21
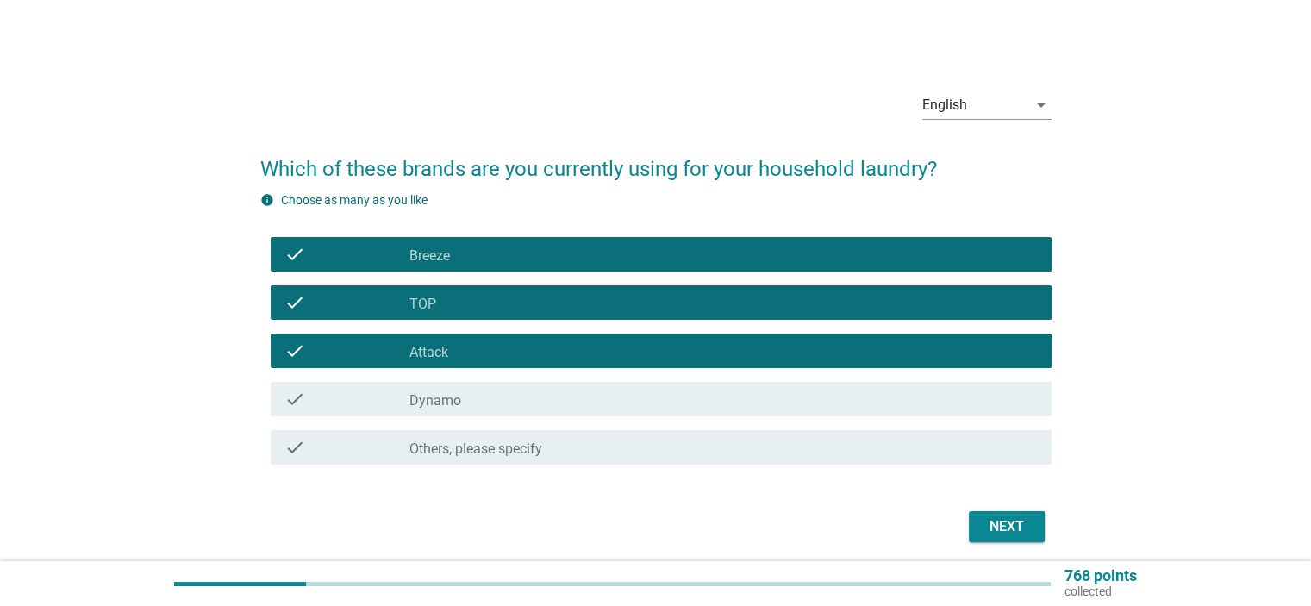
click at [1006, 516] on div "Next" at bounding box center [1006, 526] width 48 height 21
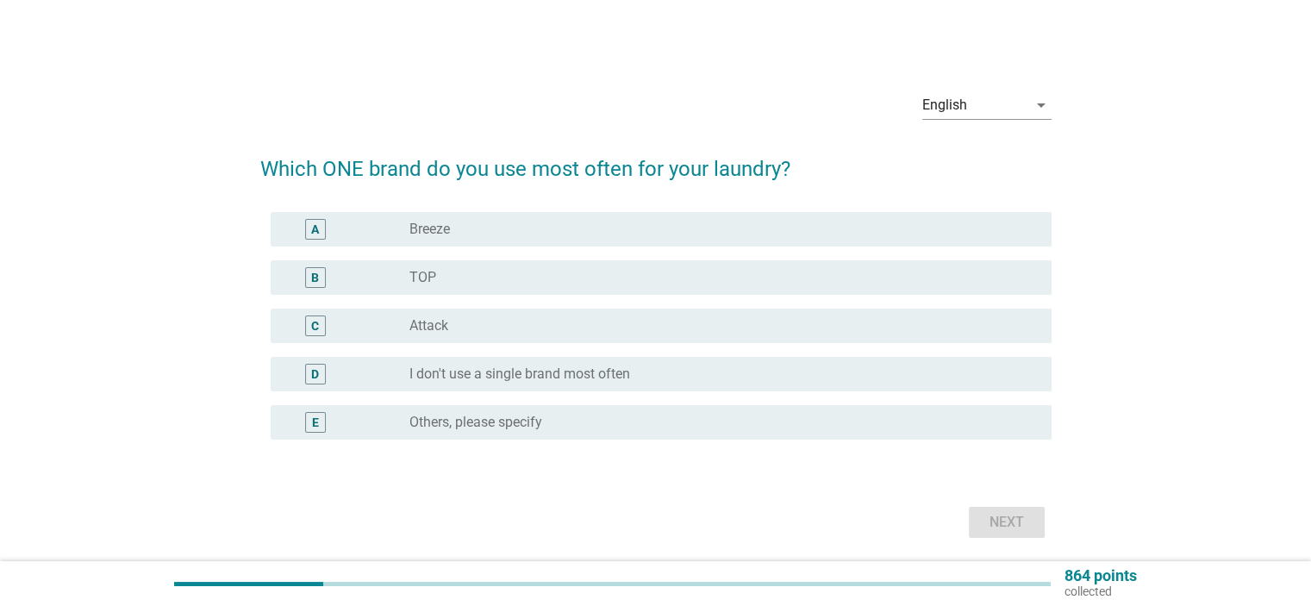
click at [496, 278] on div "radio_button_unchecked TOP" at bounding box center [716, 277] width 614 height 17
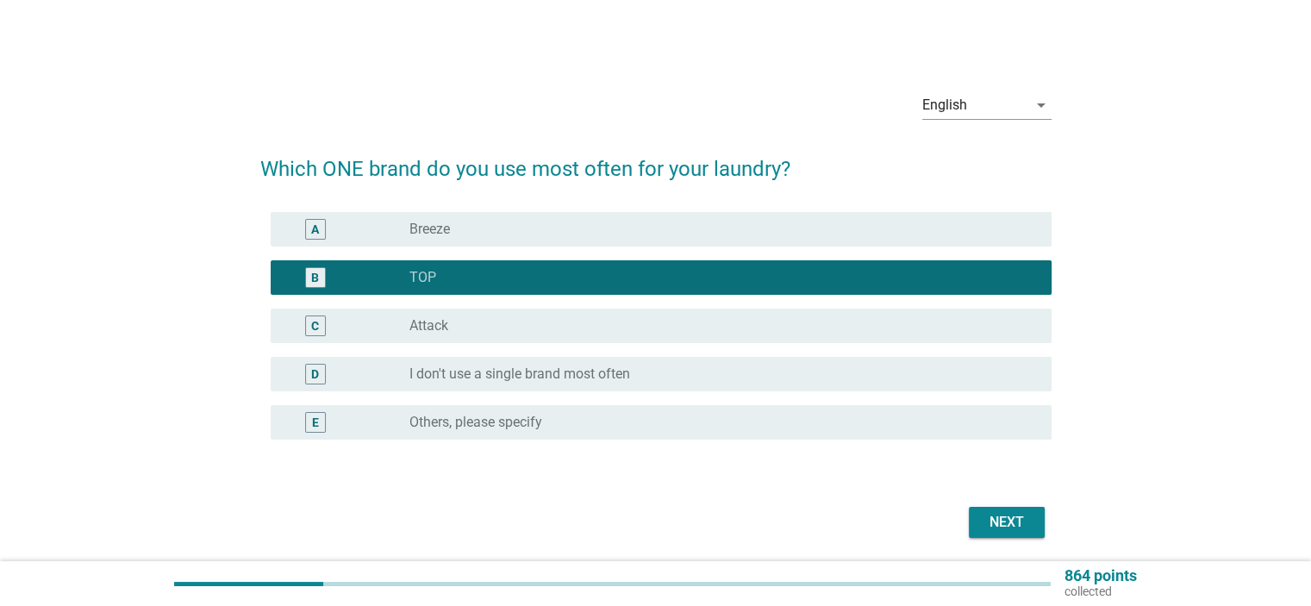
click at [487, 309] on div "C radio_button_unchecked Attack" at bounding box center [661, 326] width 781 height 34
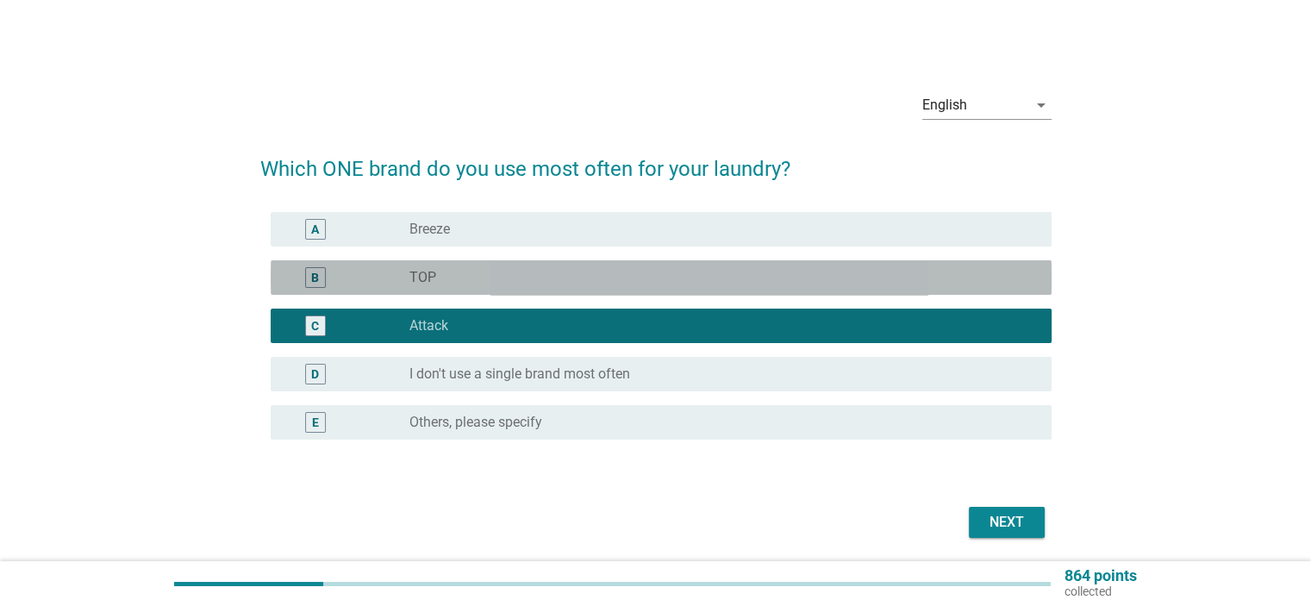
click at [498, 275] on div "radio_button_unchecked TOP" at bounding box center [716, 277] width 614 height 17
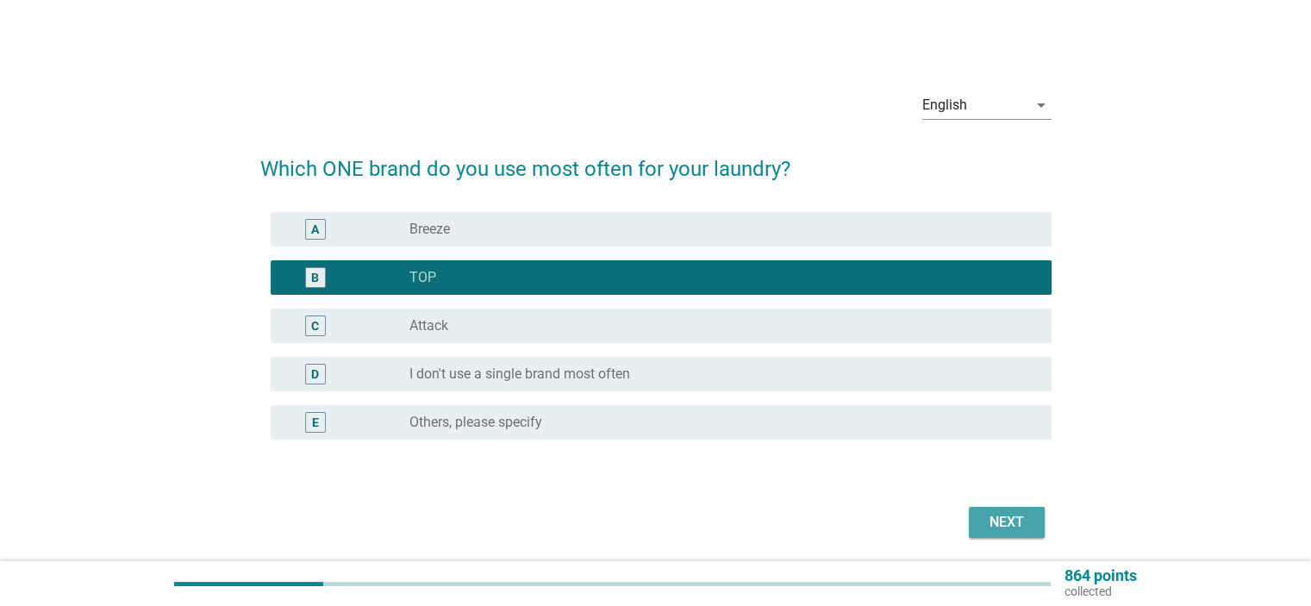
click at [970, 516] on button "Next" at bounding box center [1007, 522] width 76 height 31
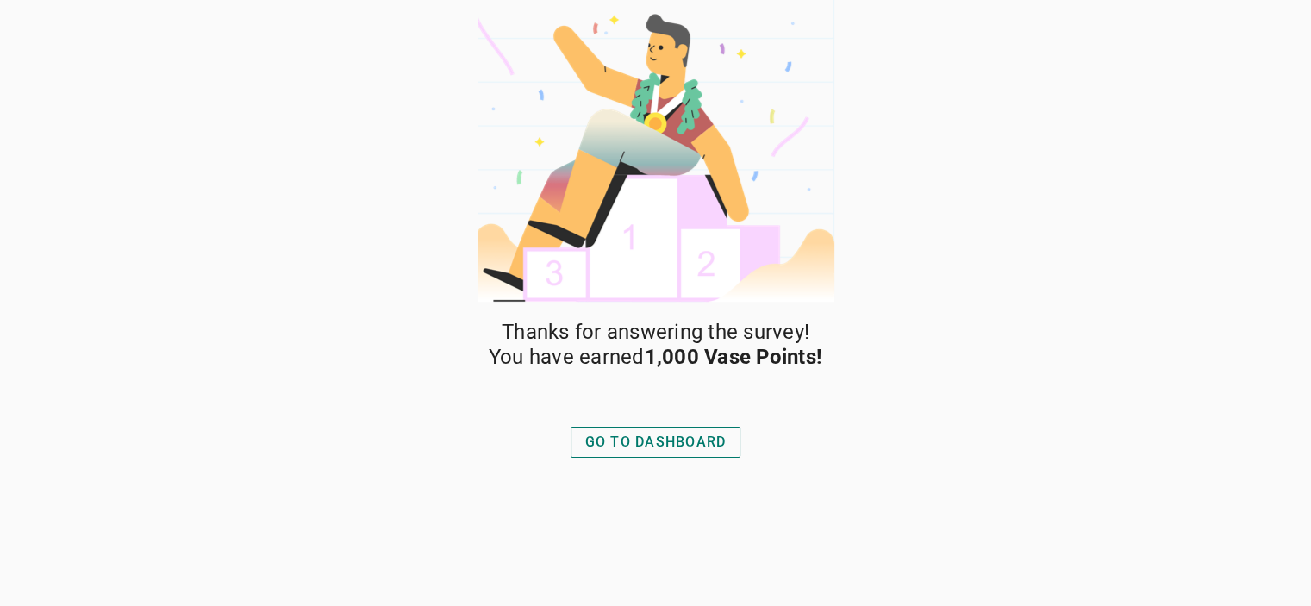
click at [665, 439] on div "GO TO DASHBOARD" at bounding box center [655, 442] width 141 height 21
